Goal: Information Seeking & Learning: Learn about a topic

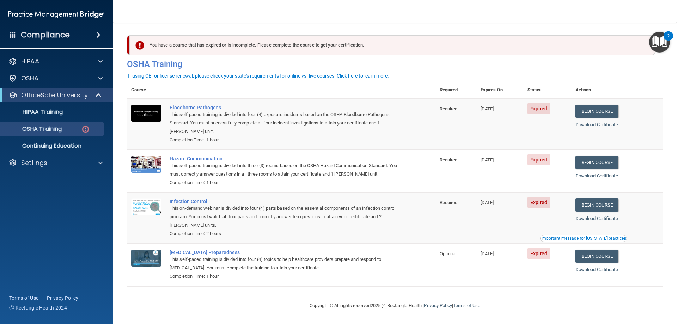
click at [199, 109] on div "Bloodborne Pathogens" at bounding box center [285, 108] width 231 height 6
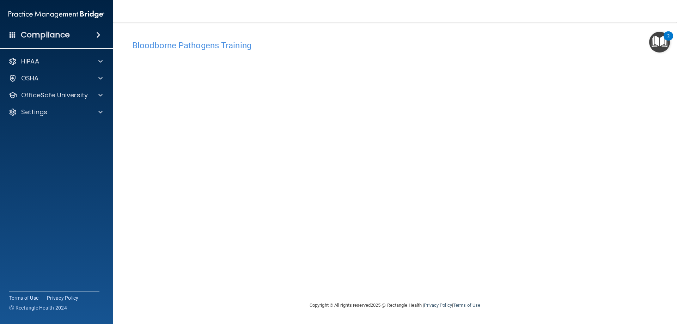
click at [661, 39] on img "Open Resource Center, 2 new notifications" at bounding box center [659, 42] width 21 height 21
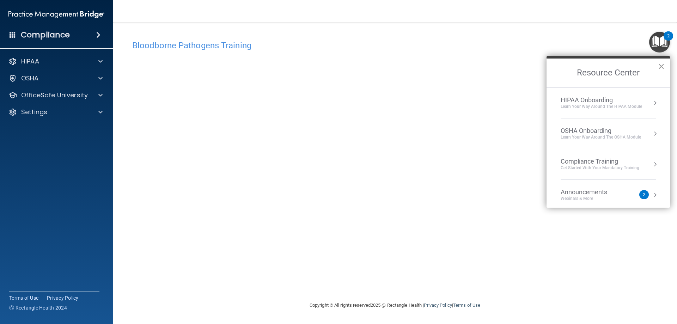
click at [661, 65] on button "×" at bounding box center [661, 66] width 7 height 11
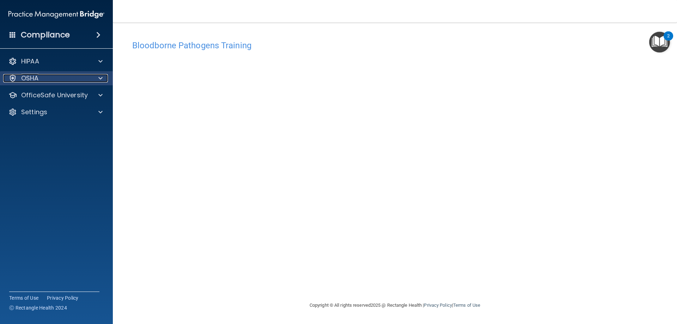
click at [29, 76] on p "OSHA" at bounding box center [30, 78] width 18 height 8
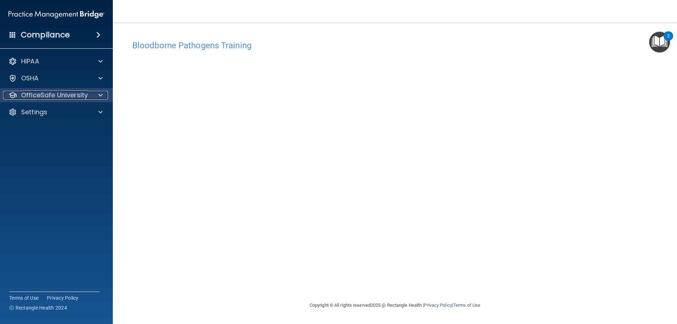
click at [39, 98] on p "OfficeSafe University" at bounding box center [54, 95] width 67 height 8
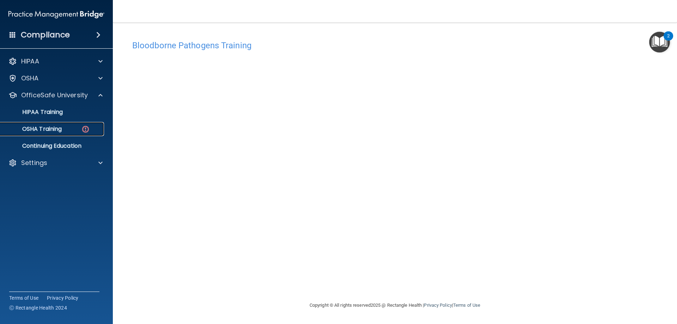
click at [39, 131] on p "OSHA Training" at bounding box center [33, 128] width 57 height 7
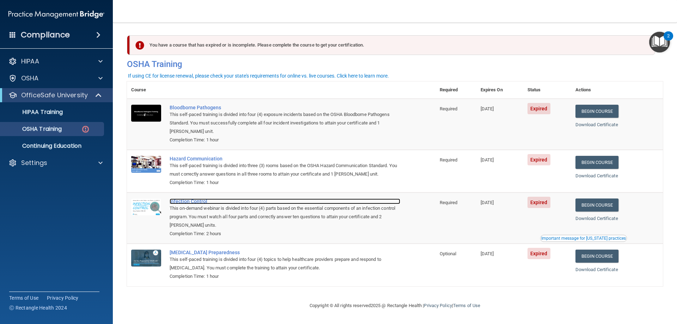
click at [177, 204] on div "Infection Control" at bounding box center [285, 201] width 231 height 6
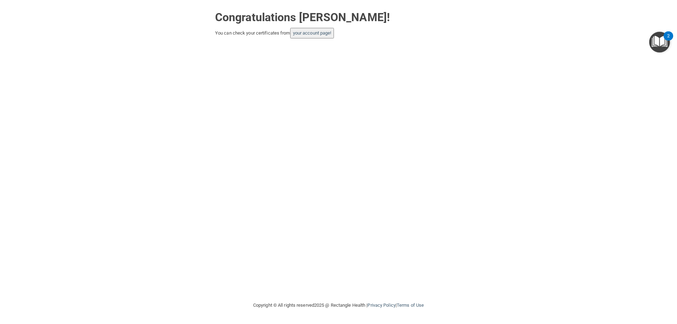
click at [333, 106] on div "Congratulations Lily Gadberry! You can check your certificates from your accoun…" at bounding box center [338, 150] width 649 height 287
click at [313, 34] on link "your account page!" at bounding box center [312, 32] width 38 height 5
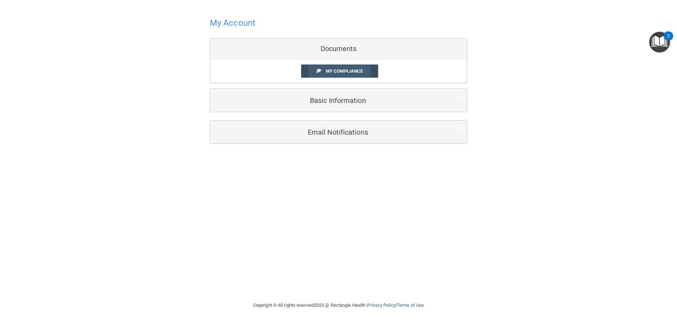
click at [339, 74] on span "My Compliance" at bounding box center [344, 70] width 37 height 5
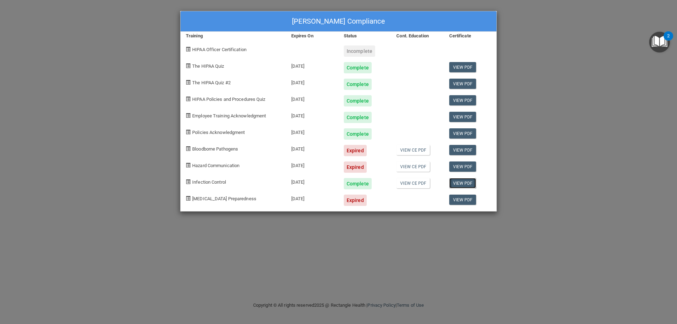
click at [460, 183] on link "View PDF" at bounding box center [462, 183] width 27 height 10
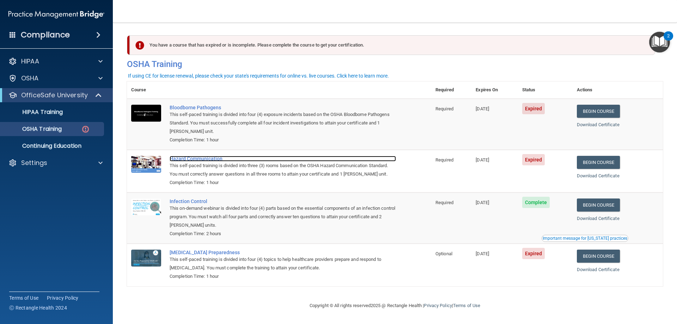
click at [210, 160] on div "Hazard Communication" at bounding box center [283, 159] width 226 height 6
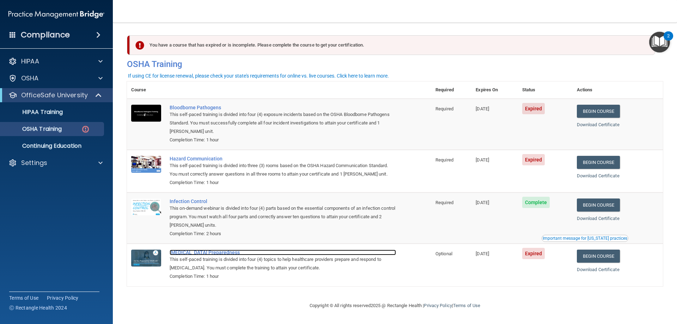
click at [214, 255] on div "COVID-19 Preparedness" at bounding box center [283, 253] width 226 height 6
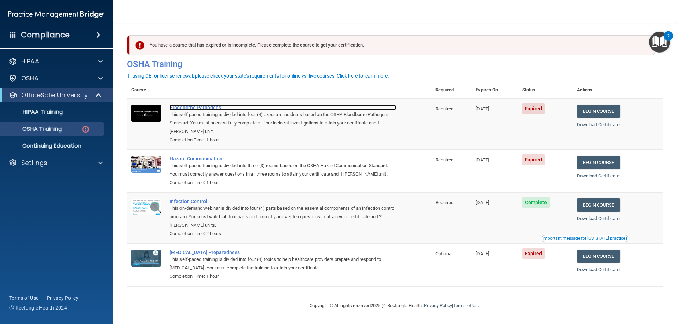
click at [192, 108] on div "Bloodborne Pathogens" at bounding box center [283, 108] width 226 height 6
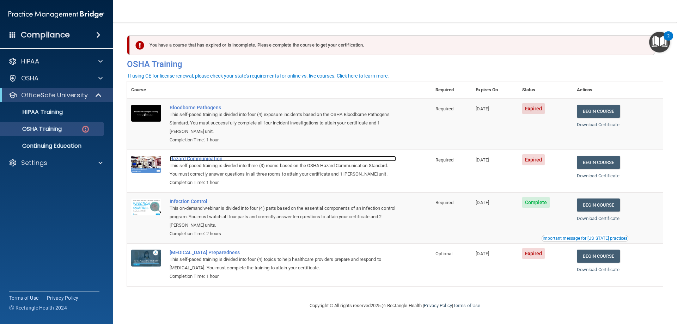
click at [196, 160] on div "Hazard Communication" at bounding box center [283, 159] width 226 height 6
click at [188, 45] on div "You have a course that has expired or is incomplete. Please complete the course…" at bounding box center [392, 45] width 525 height 20
click at [605, 165] on link "Begin Course" at bounding box center [598, 162] width 43 height 13
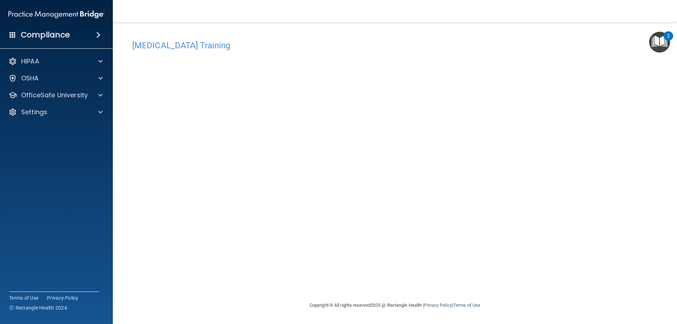
click at [377, 21] on nav "Toggle navigation [PERSON_NAME] [EMAIL_ADDRESS][DOMAIN_NAME] Manage My Enterpri…" at bounding box center [395, 11] width 564 height 23
